Goal: Check status: Check status

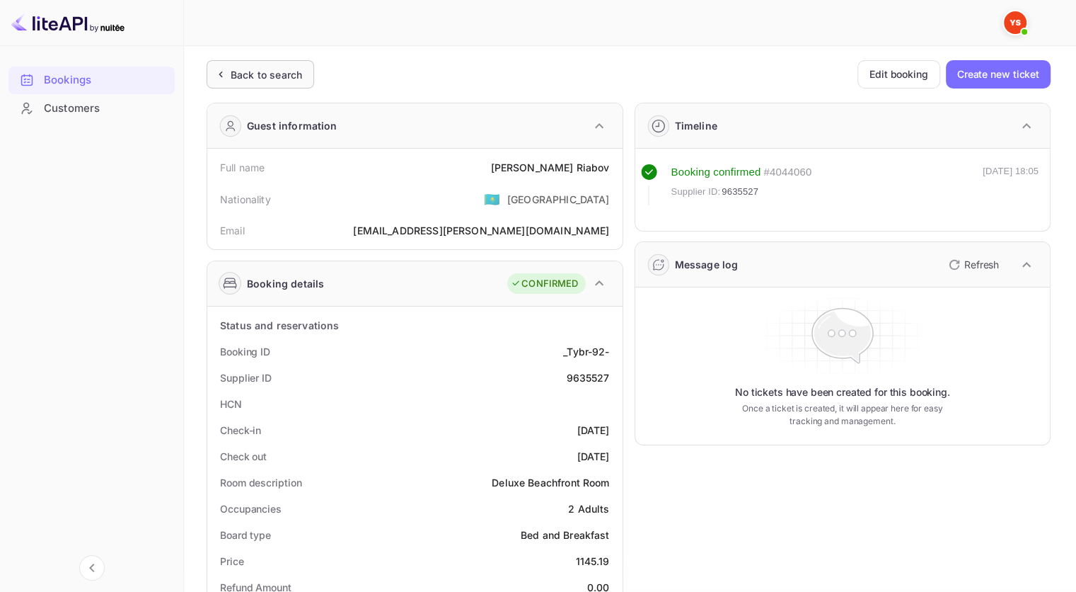
click at [236, 64] on div "Back to search" at bounding box center [261, 74] width 108 height 28
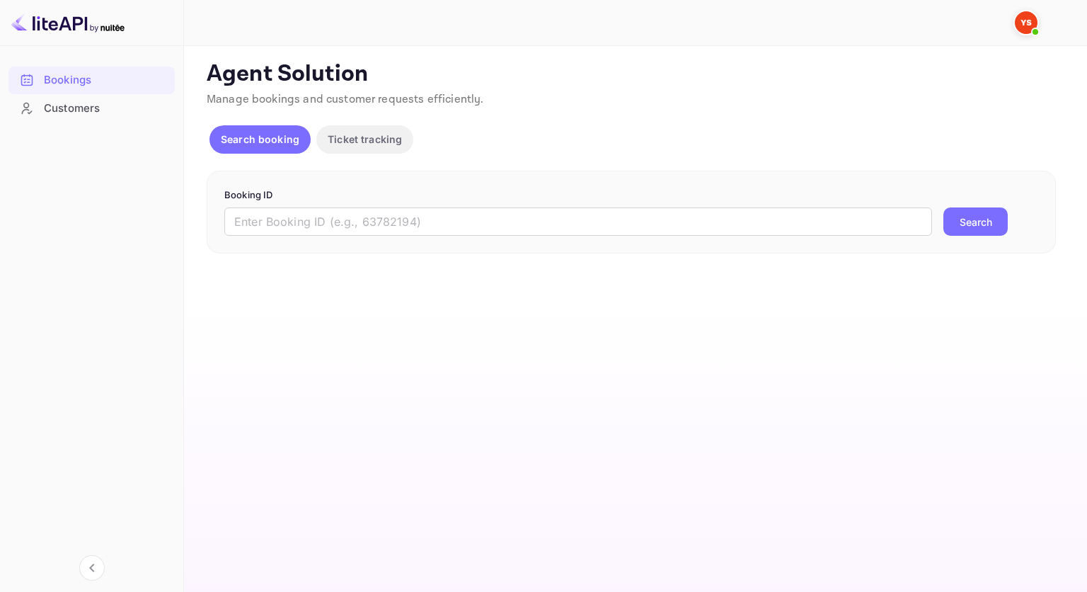
click at [426, 239] on div "Booking ID ​ Search" at bounding box center [631, 213] width 849 height 84
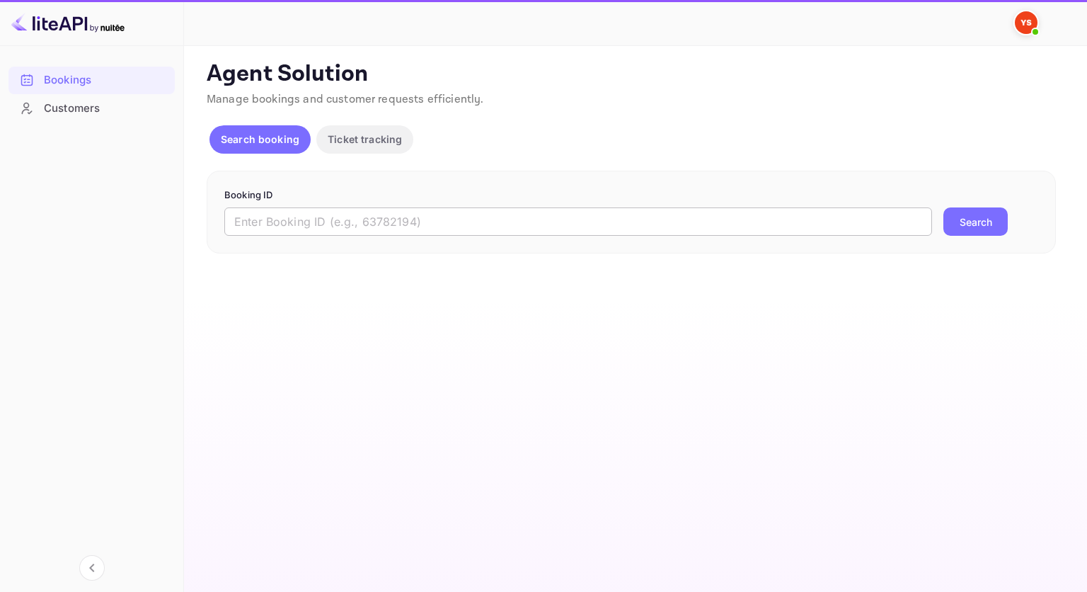
click at [442, 229] on input "text" at bounding box center [578, 221] width 708 height 28
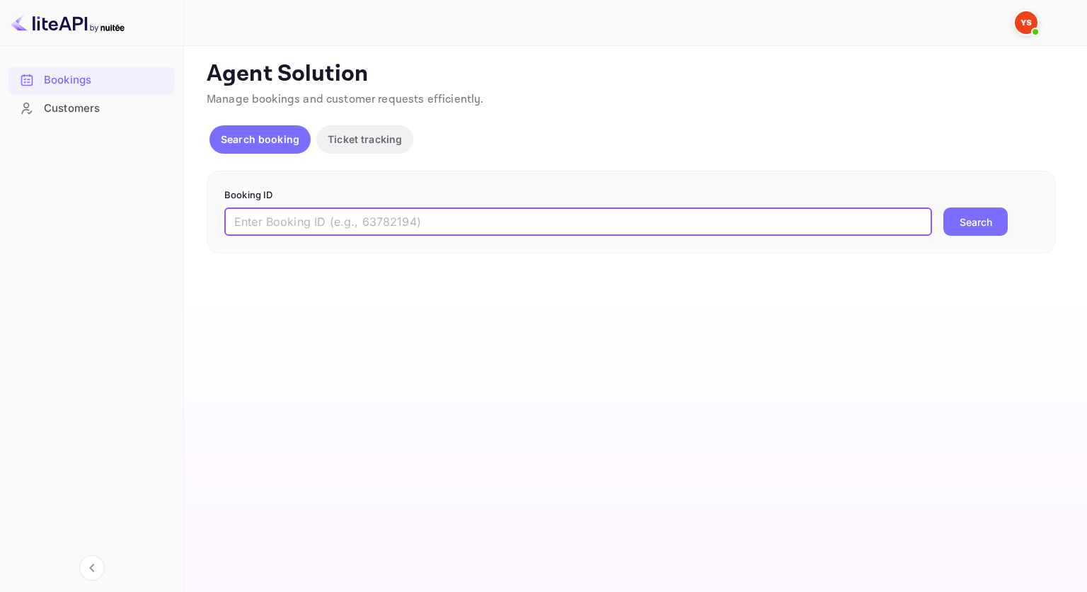
paste input "8041997"
type input "8041997"
click at [947, 224] on button "Search" at bounding box center [975, 221] width 64 height 28
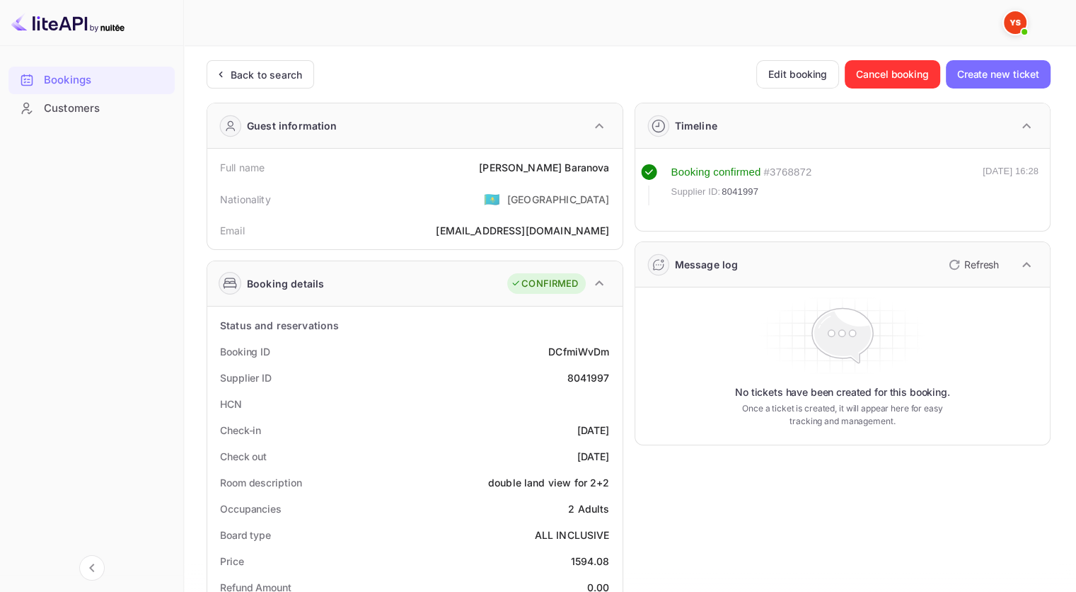
click at [566, 161] on div "[PERSON_NAME]" at bounding box center [544, 167] width 130 height 15
click at [580, 163] on div "[PERSON_NAME]" at bounding box center [544, 167] width 130 height 15
copy div "Baranova"
click at [609, 164] on div "Full name [PERSON_NAME]" at bounding box center [415, 167] width 404 height 26
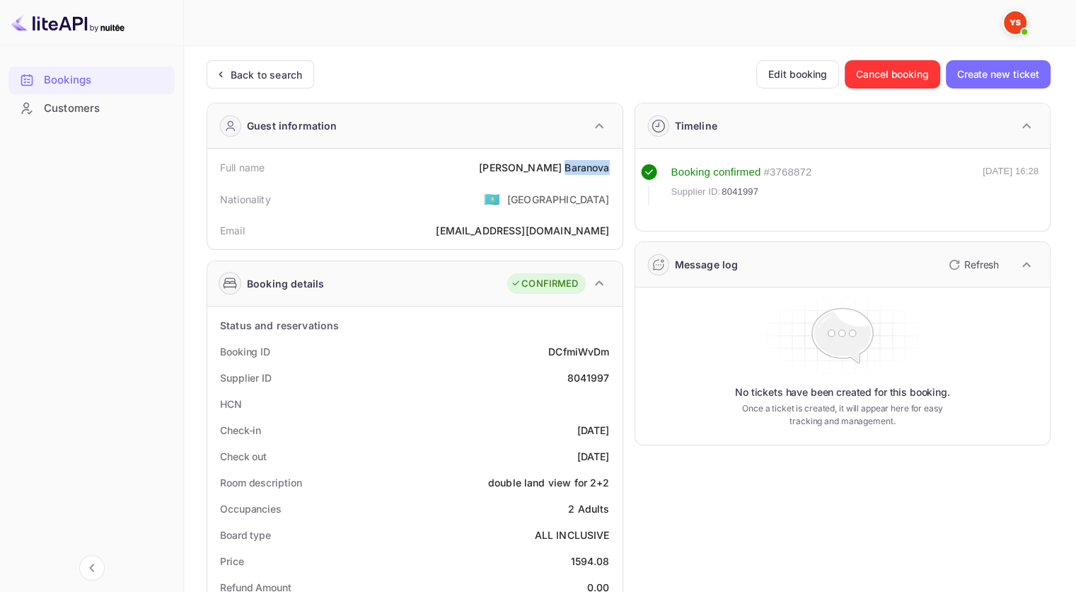
click at [611, 165] on div "Full name [PERSON_NAME]" at bounding box center [415, 167] width 404 height 26
drag, startPoint x: 611, startPoint y: 166, endPoint x: 527, endPoint y: 166, distance: 84.2
click at [527, 166] on div "Full name [PERSON_NAME]" at bounding box center [415, 167] width 404 height 26
click at [600, 377] on div "8041997" at bounding box center [588, 377] width 42 height 15
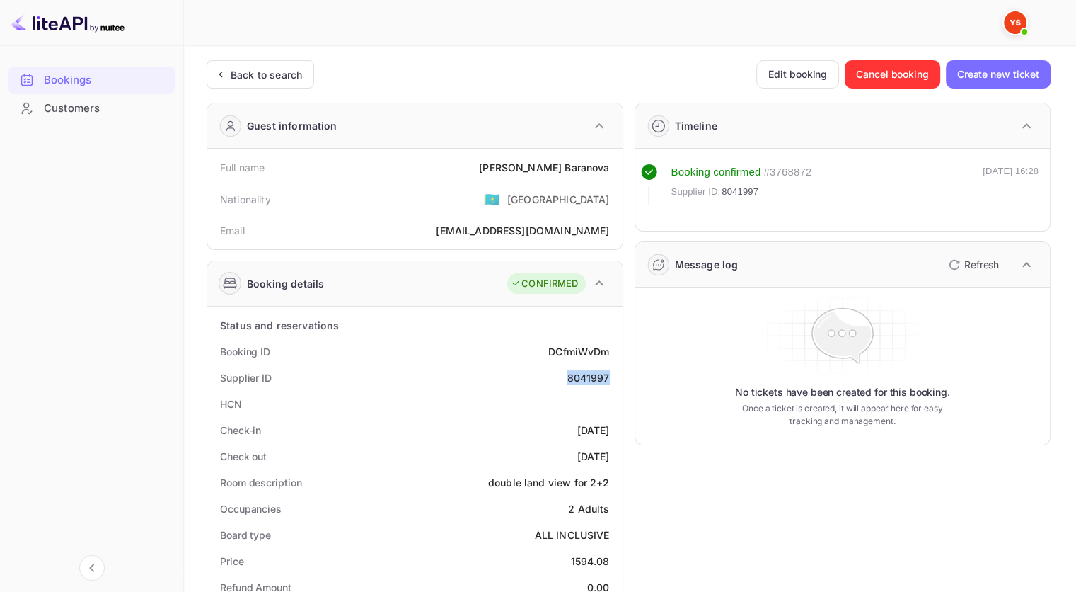
copy div "8041997"
drag, startPoint x: 611, startPoint y: 164, endPoint x: 515, endPoint y: 166, distance: 95.6
click at [515, 166] on div "Full name [PERSON_NAME]" at bounding box center [415, 167] width 404 height 26
copy div "[PERSON_NAME]"
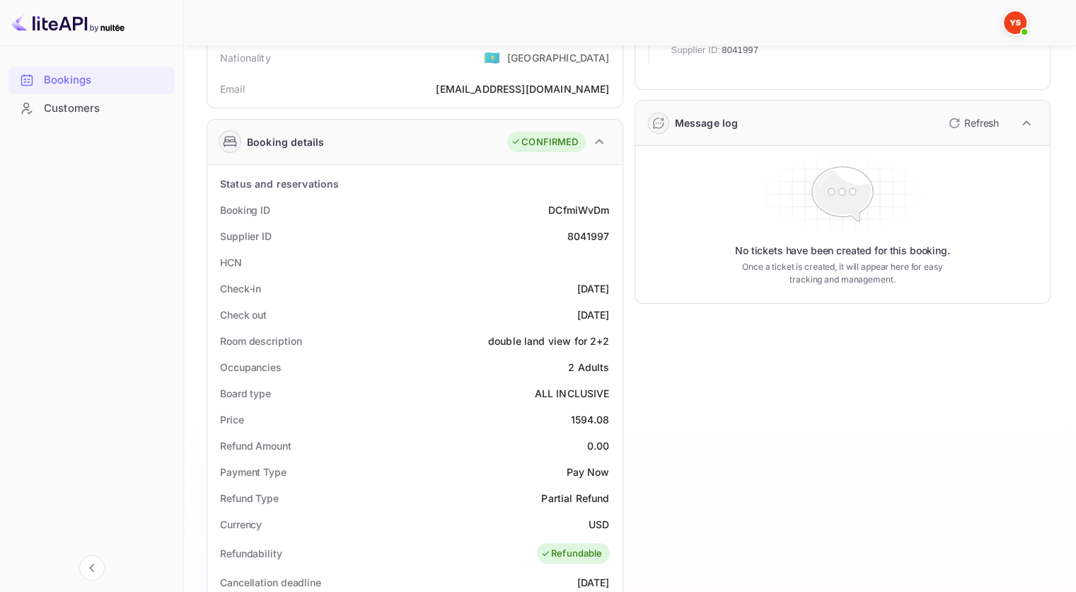
scroll to position [212, 0]
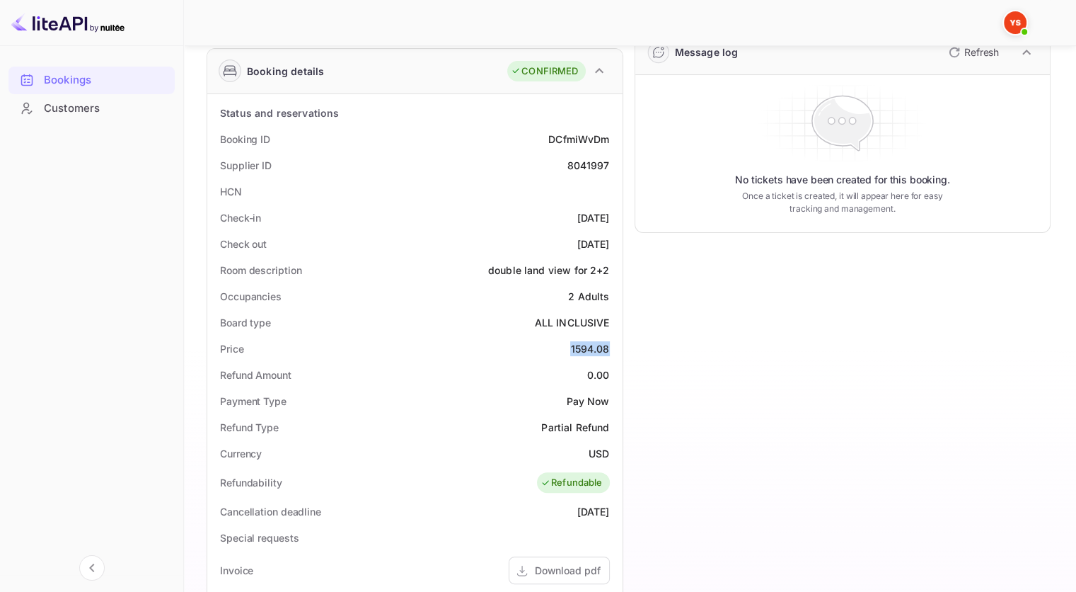
drag, startPoint x: 612, startPoint y: 347, endPoint x: 567, endPoint y: 347, distance: 45.3
click at [567, 347] on div "Price 1594.08" at bounding box center [415, 348] width 404 height 26
copy div "1594.08"
